Goal: Task Accomplishment & Management: Use online tool/utility

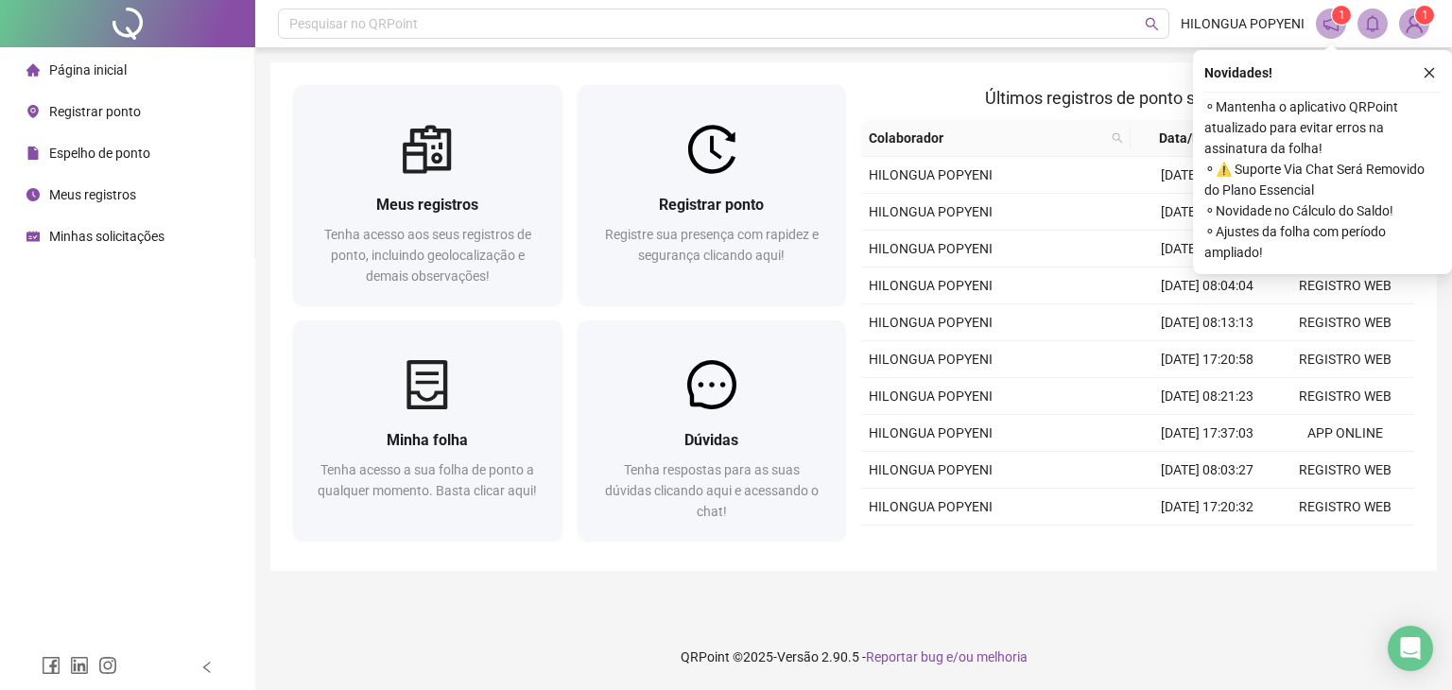
click at [111, 112] on span "Registrar ponto" at bounding box center [95, 111] width 92 height 15
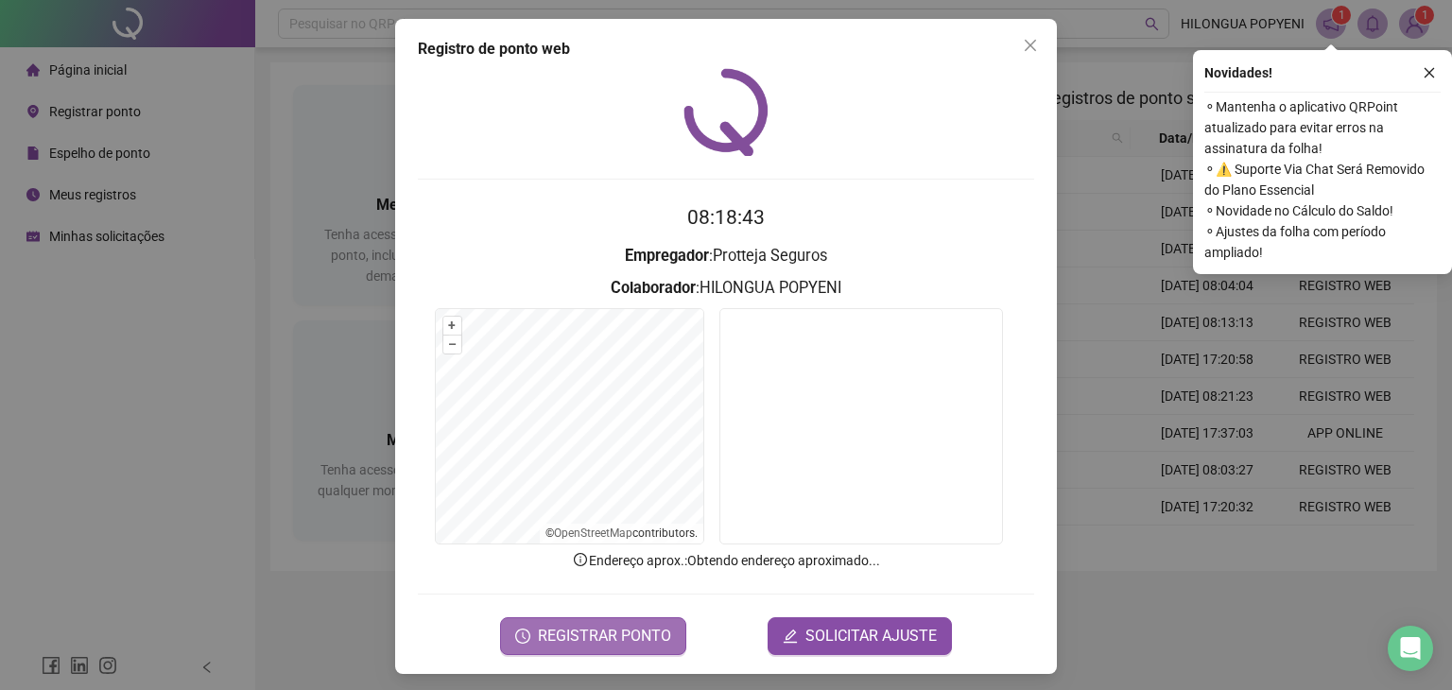
click at [585, 630] on span "REGISTRAR PONTO" at bounding box center [604, 636] width 133 height 23
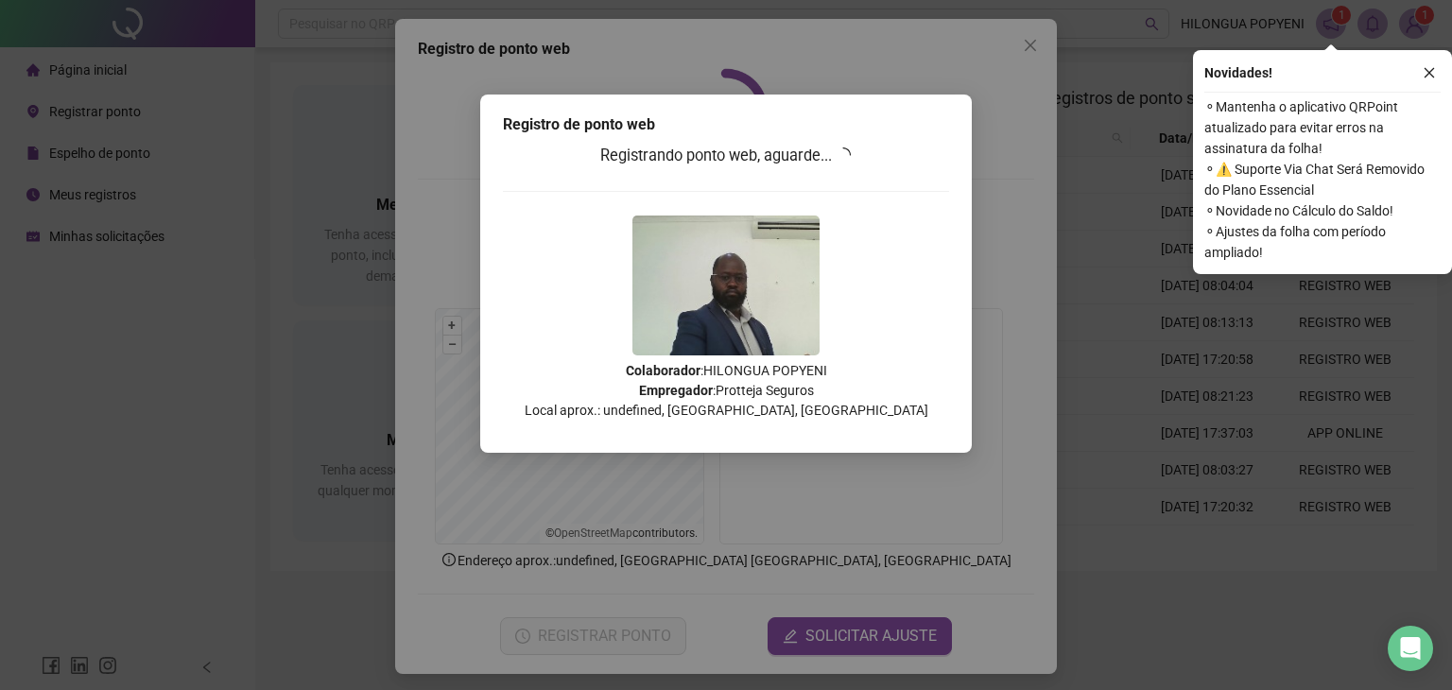
click at [854, 625] on div "Registro de ponto web Registrando ponto web, aguarde... Colaborador : HILONGUA …" at bounding box center [726, 345] width 1452 height 690
click at [854, 632] on div "Registro de ponto web Registrando ponto web, aguarde... Colaborador : HILONGUA …" at bounding box center [726, 345] width 1452 height 690
